Goal: Task Accomplishment & Management: Complete application form

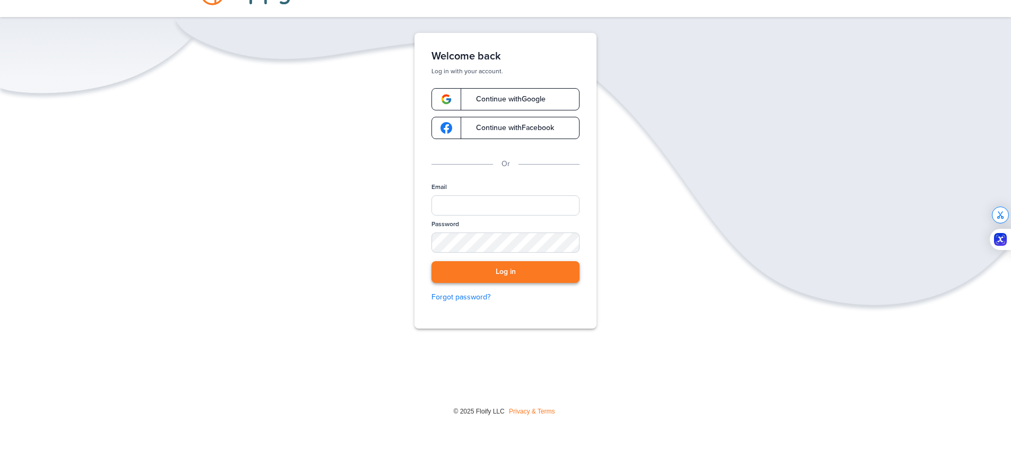
scroll to position [48, 0]
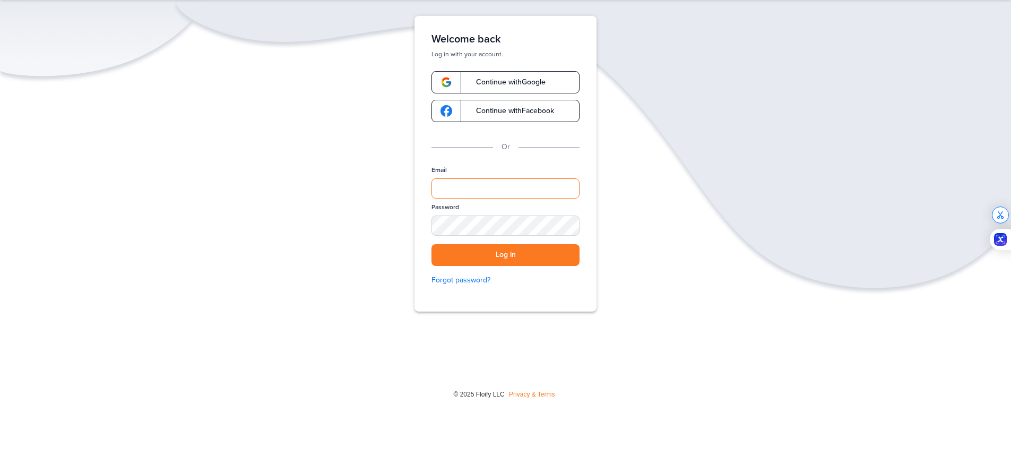
click at [465, 186] on input "Email" at bounding box center [506, 188] width 148 height 20
type input "**********"
click at [432, 244] on button "Log in" at bounding box center [506, 255] width 148 height 22
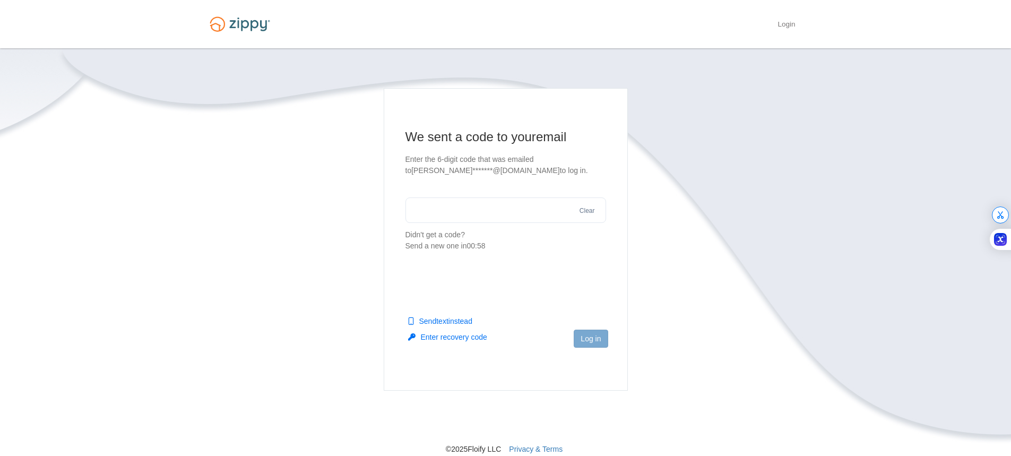
click at [475, 203] on input "text" at bounding box center [506, 209] width 201 height 25
type input "******"
click at [594, 342] on button "Log in" at bounding box center [591, 339] width 34 height 18
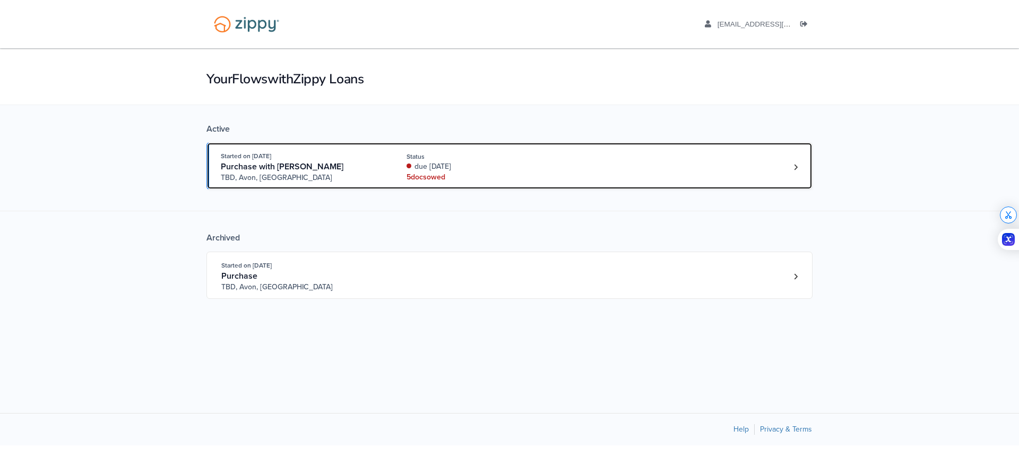
click at [284, 165] on span "Purchase with Michael Murrell" at bounding box center [282, 166] width 123 height 11
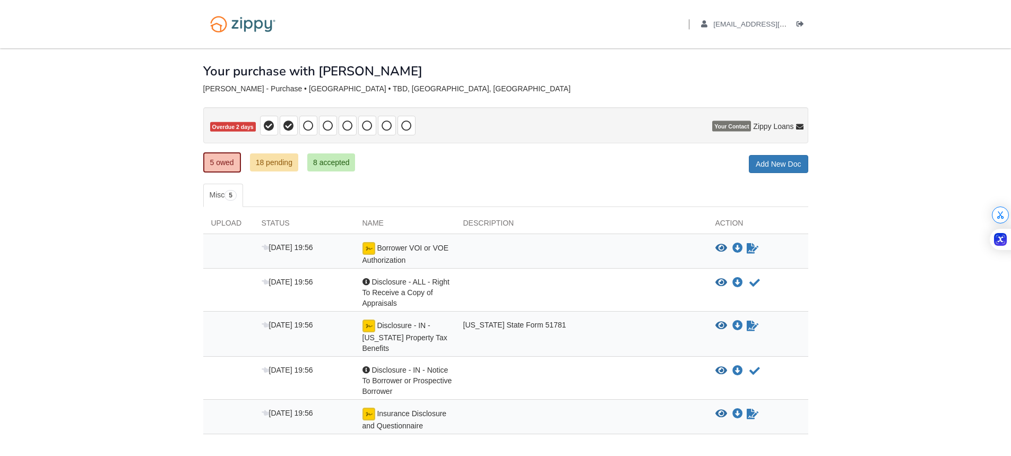
scroll to position [64, 0]
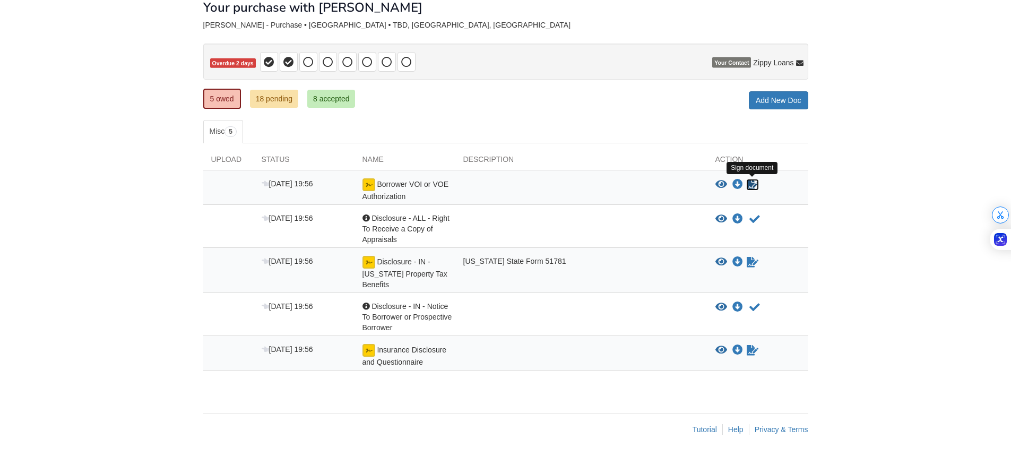
click at [749, 184] on icon "Sign Form" at bounding box center [753, 184] width 12 height 11
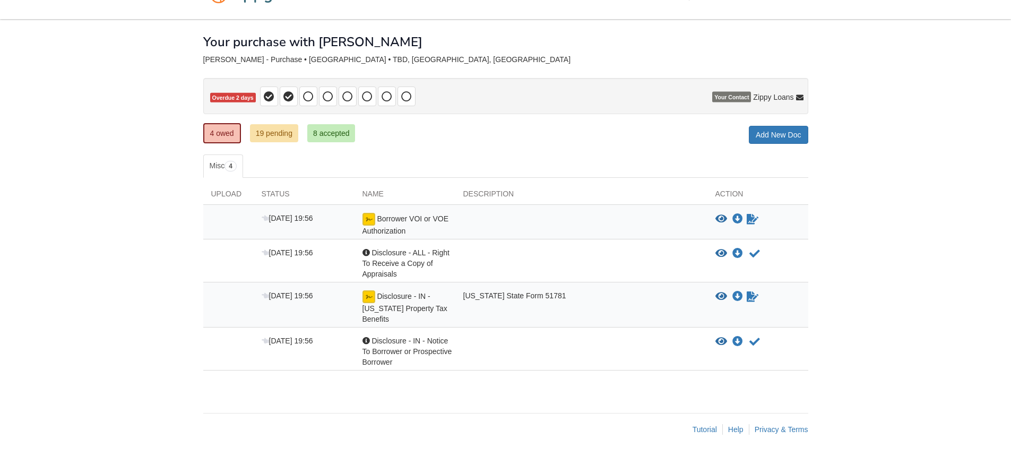
scroll to position [29, 0]
click at [462, 218] on div at bounding box center [581, 224] width 252 height 23
click at [751, 220] on icon "Waiting for your co-borrower to e-sign" at bounding box center [753, 219] width 12 height 11
click at [370, 220] on img at bounding box center [369, 219] width 13 height 13
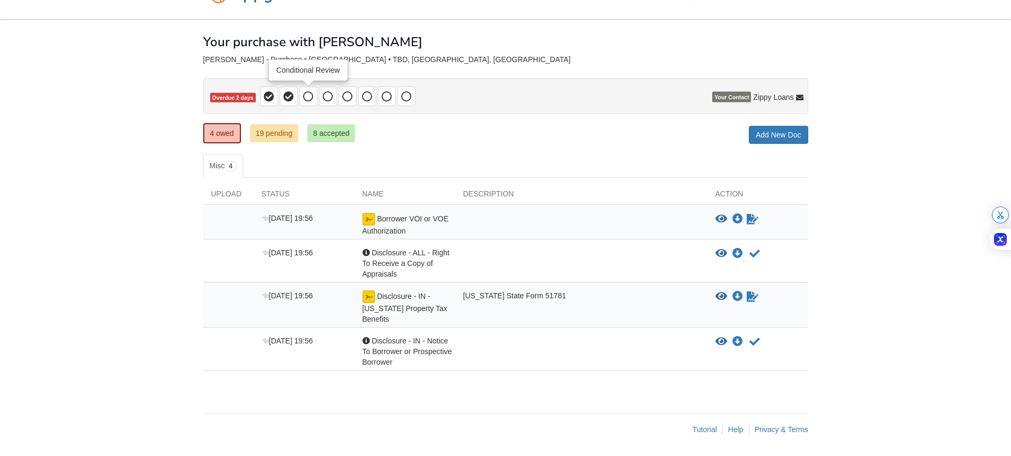
click at [313, 99] on icon at bounding box center [308, 96] width 11 height 11
click at [330, 97] on icon at bounding box center [328, 96] width 11 height 11
click at [753, 297] on icon "Waiting for your co-borrower to e-sign" at bounding box center [753, 296] width 12 height 11
click at [719, 255] on icon "View Disclosure - ALL - Right To Receive a Copy of Appraisals" at bounding box center [722, 253] width 12 height 11
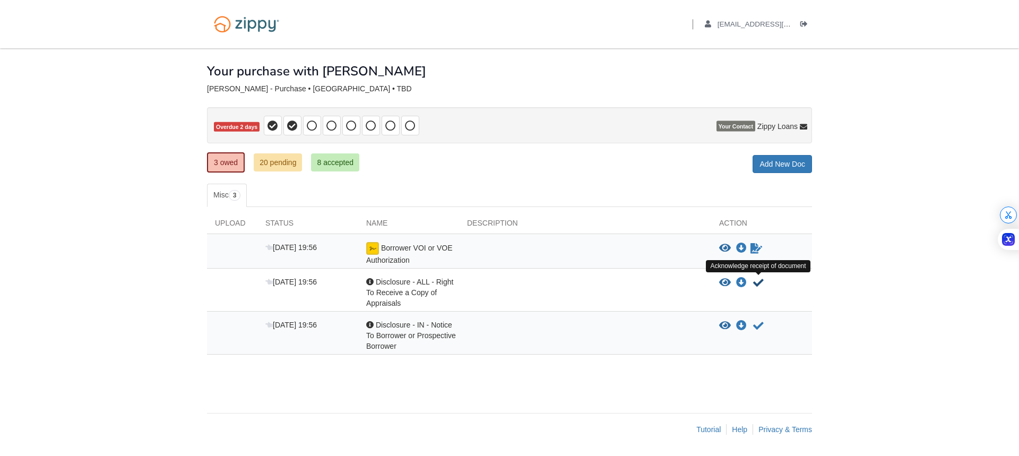
click at [759, 287] on icon "Acknowledge receipt of document" at bounding box center [758, 283] width 11 height 11
click at [755, 283] on icon "Acknowledge receipt of document" at bounding box center [758, 283] width 11 height 11
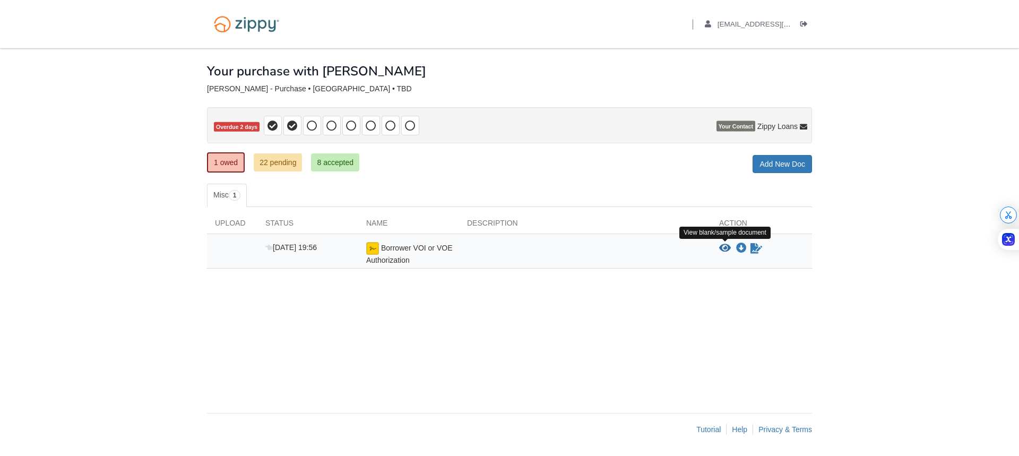
click at [727, 250] on icon "View Borrower VOI or VOE Authorization" at bounding box center [725, 248] width 12 height 11
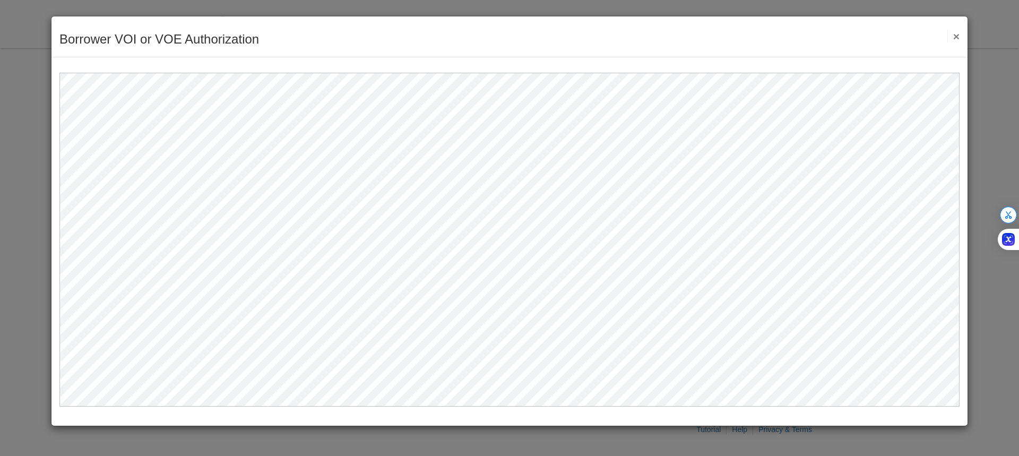
click at [954, 34] on button "×" at bounding box center [954, 36] width 12 height 11
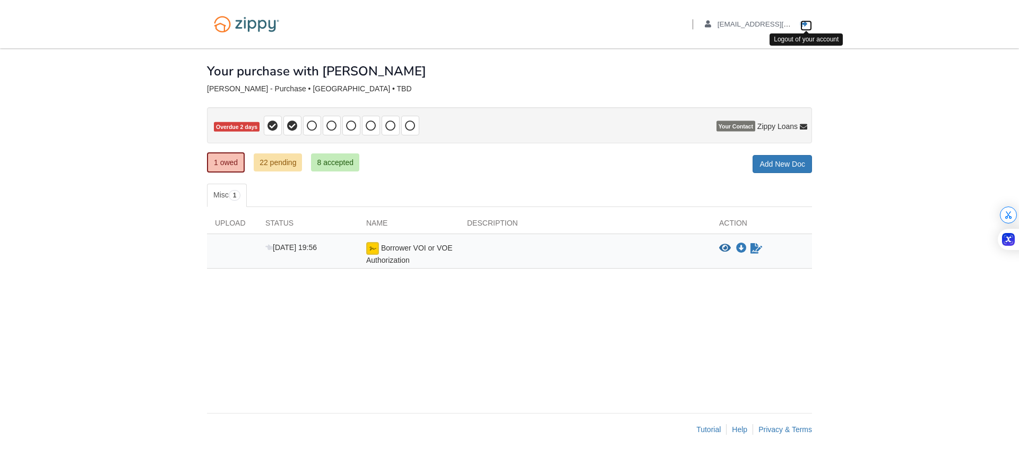
click at [805, 25] on icon "Log out" at bounding box center [804, 24] width 7 height 7
